Goal: Contribute content

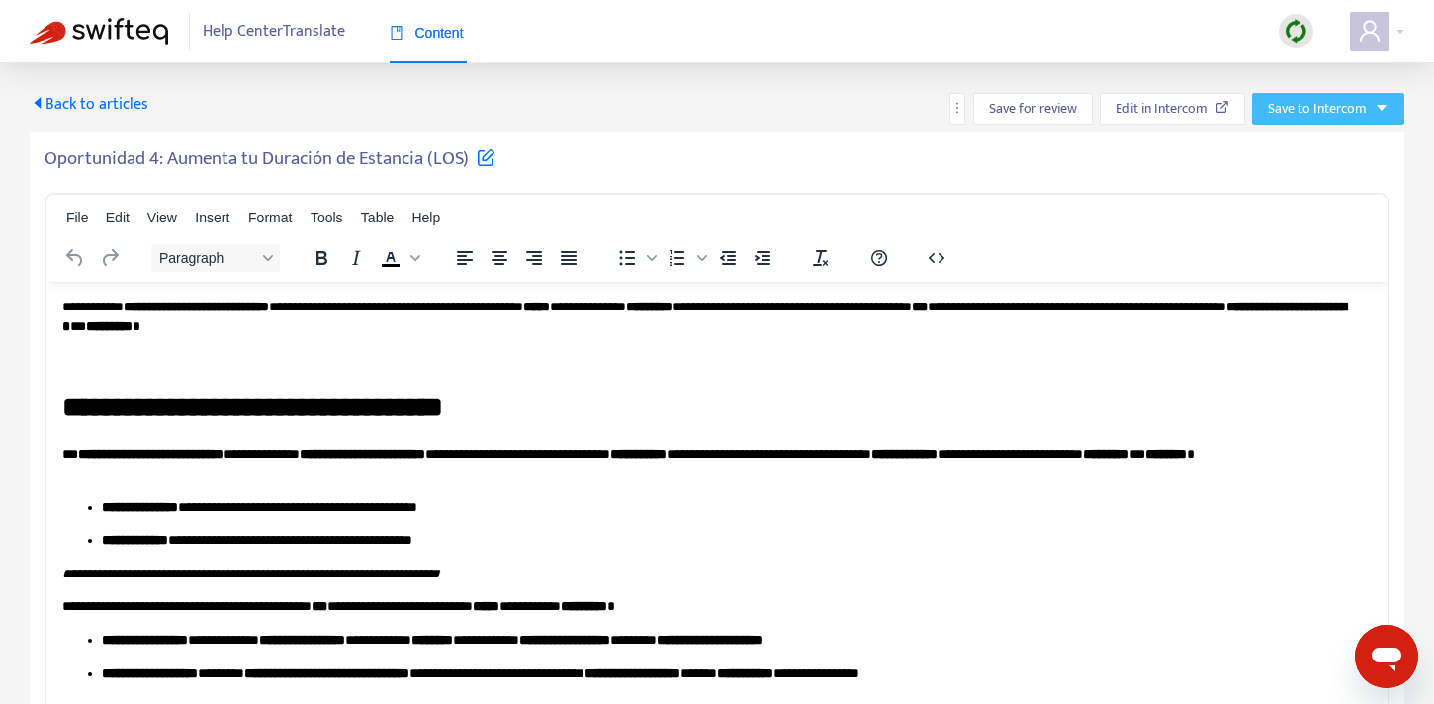
click at [1314, 101] on span "Save to Intercom" at bounding box center [1316, 109] width 99 height 22
click at [1293, 172] on span "Save as draft" at bounding box center [1305, 180] width 75 height 22
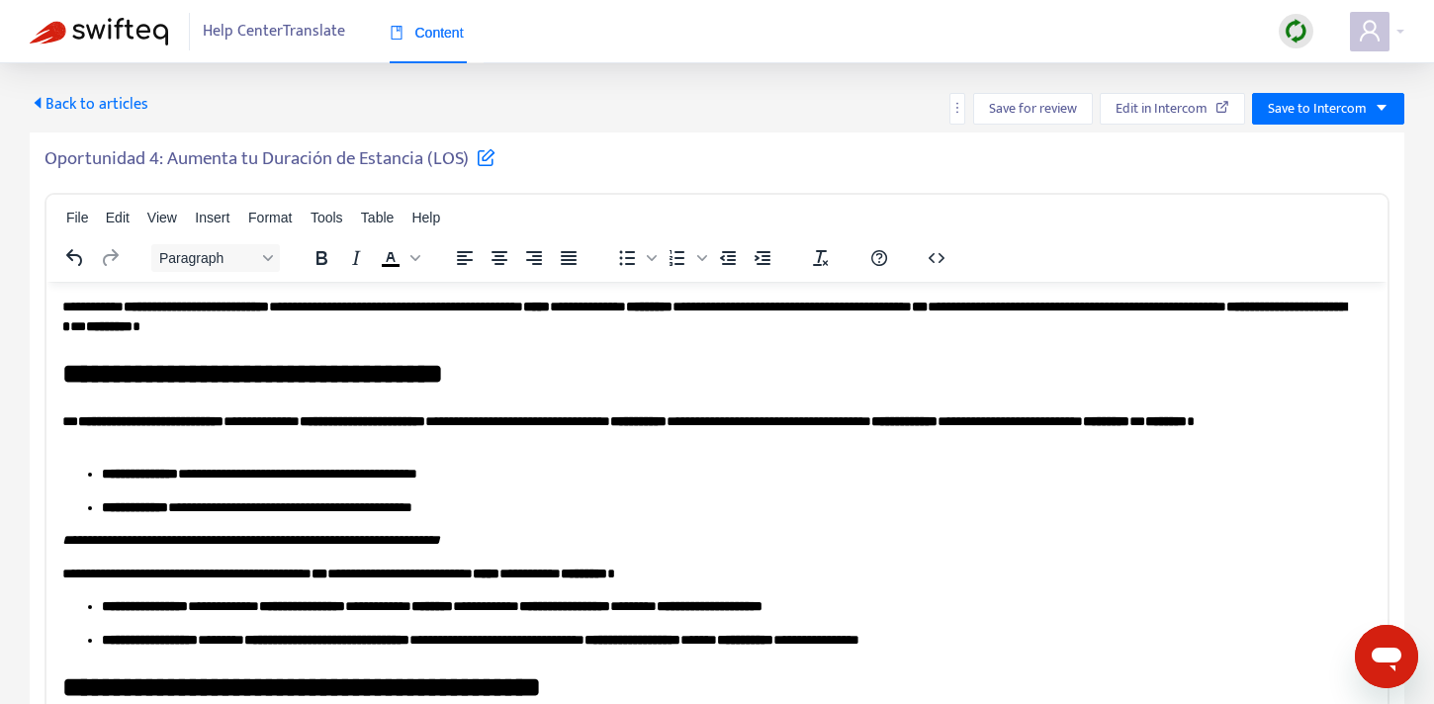
click at [52, 100] on span "Back to articles" at bounding box center [89, 104] width 119 height 27
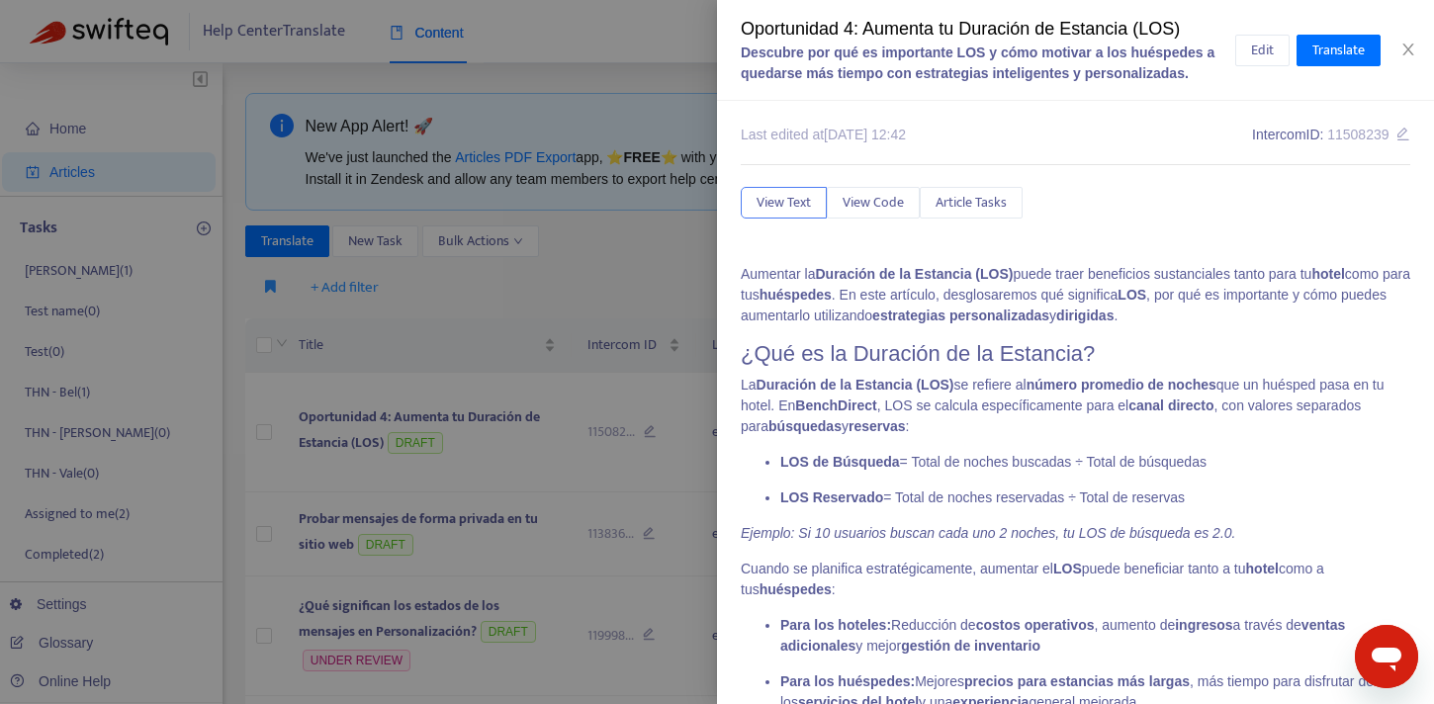
click at [1165, 241] on div "Oportunidad 4: Aumenta tu Duración de Estancia (LOS) Descubre por qué es import…" at bounding box center [717, 352] width 1434 height 704
click at [1414, 40] on div "Oportunidad 4: Aumenta tu Duración de Estancia (LOS) Descubre por qué es import…" at bounding box center [1075, 50] width 717 height 101
click at [1410, 48] on icon "close" at bounding box center [1408, 50] width 16 height 16
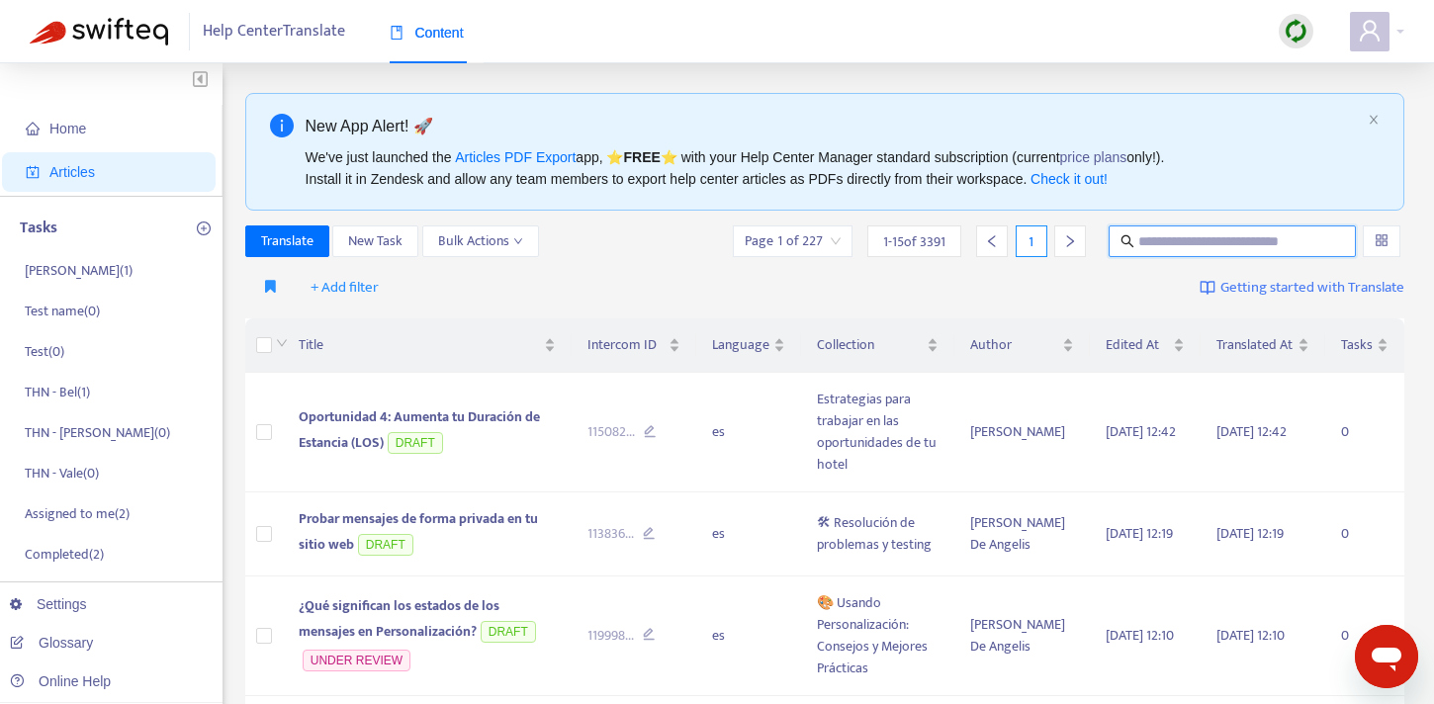
click at [1171, 244] on input "text" at bounding box center [1233, 241] width 190 height 22
type input "**********"
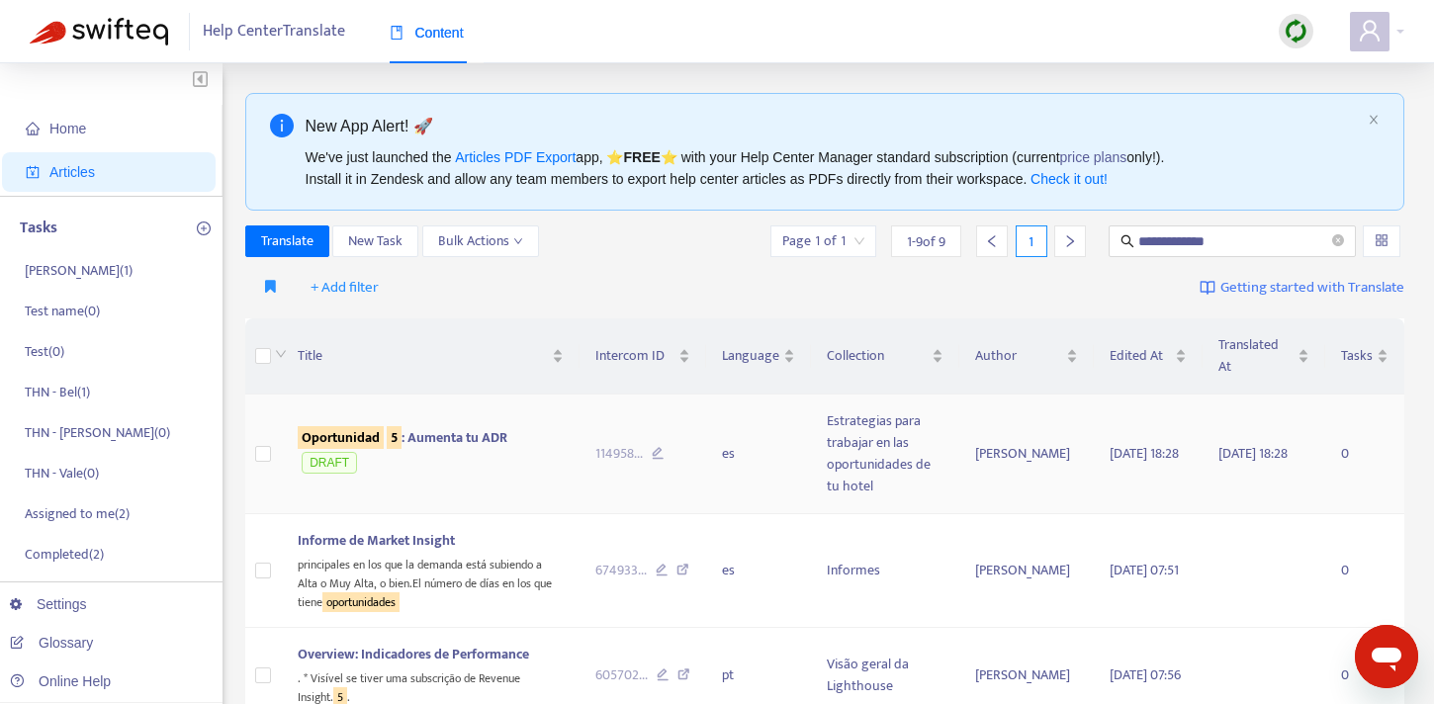
click at [473, 426] on span "Oportunidad 5 : Aumenta tu ADR" at bounding box center [403, 437] width 210 height 23
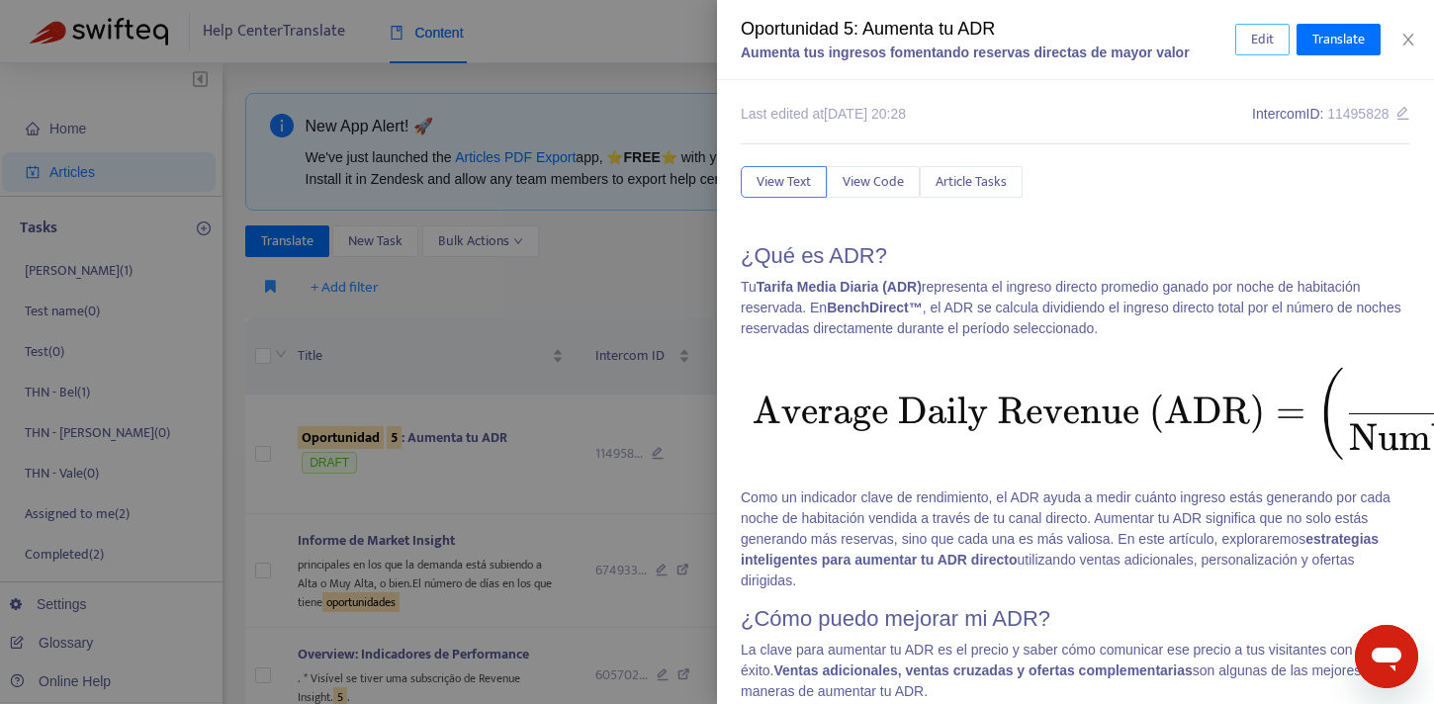
click at [1261, 39] on span "Edit" at bounding box center [1262, 40] width 23 height 22
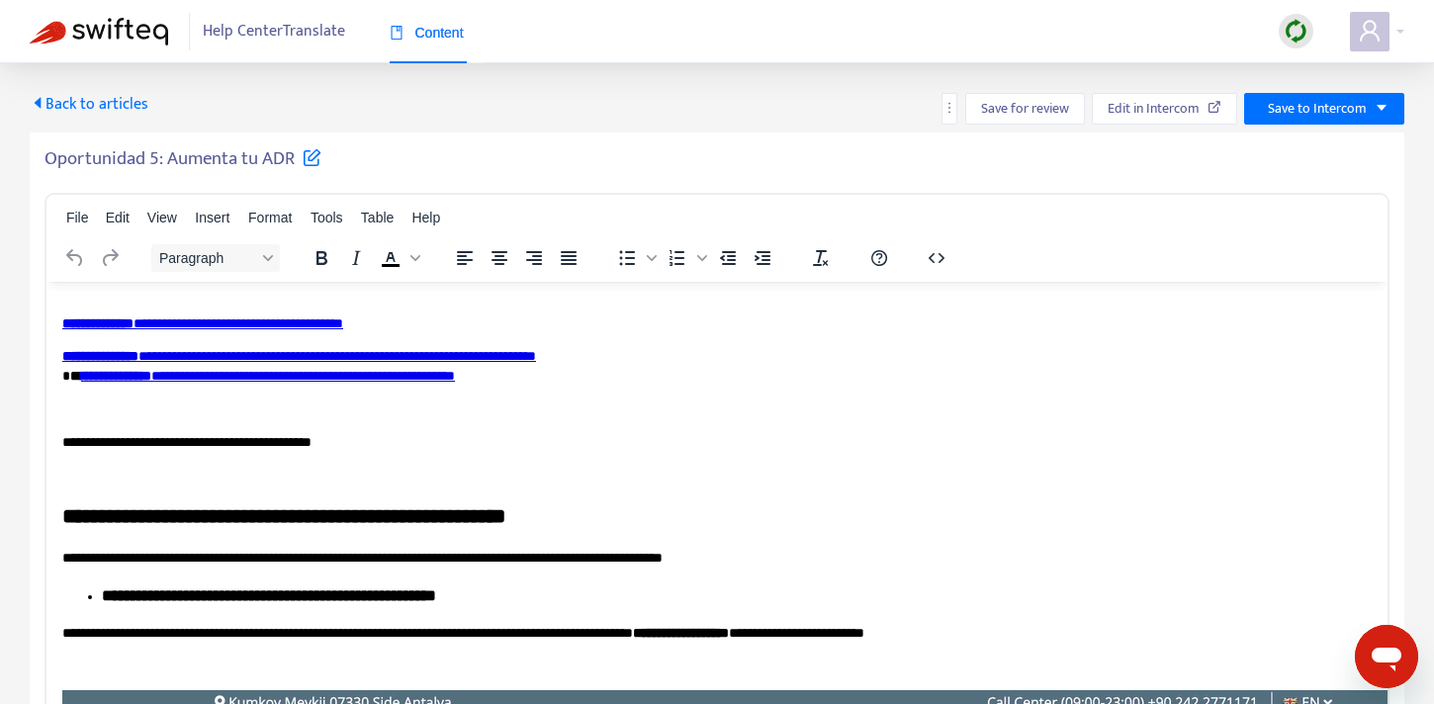
scroll to position [556, 0]
